Goal: Task Accomplishment & Management: Complete application form

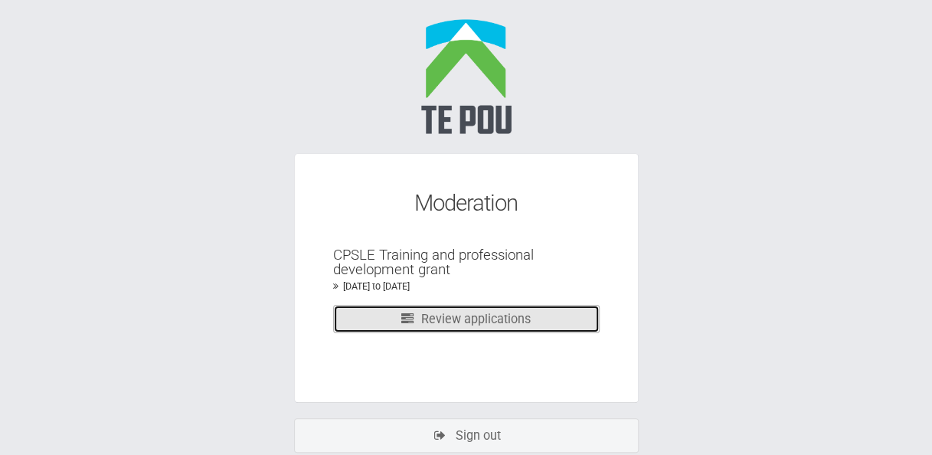
click at [498, 325] on link "Review applications" at bounding box center [466, 319] width 266 height 28
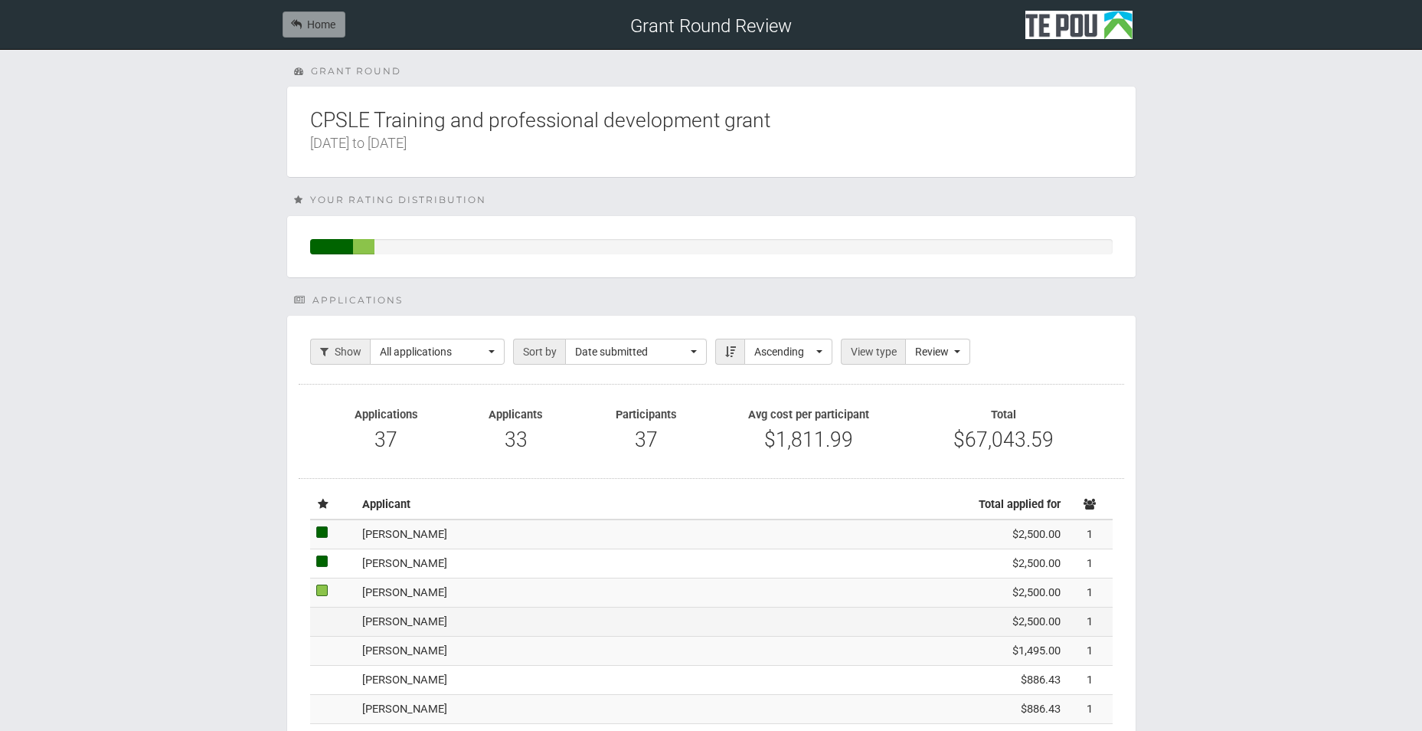
click at [381, 454] on td "[PERSON_NAME]" at bounding box center [642, 621] width 573 height 29
